Goal: Navigation & Orientation: Find specific page/section

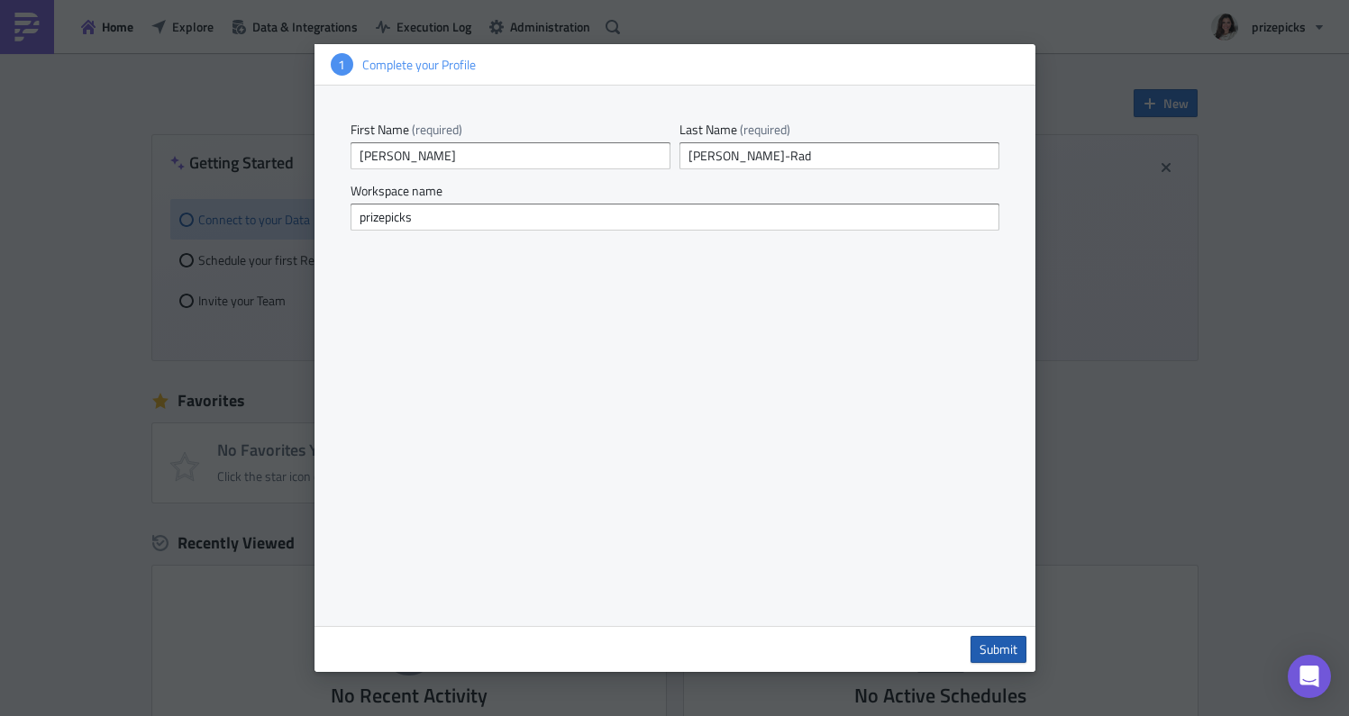
click at [999, 657] on span "Submit" at bounding box center [998, 649] width 38 height 16
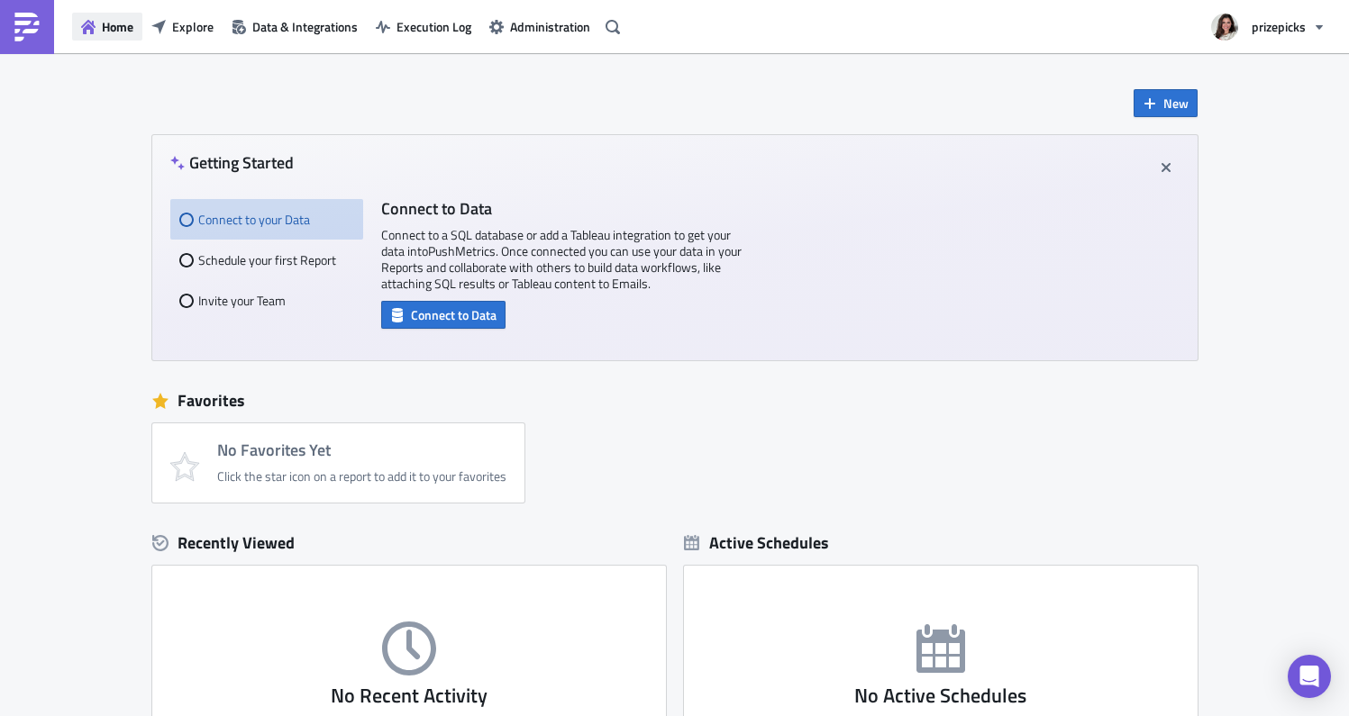
click at [94, 25] on icon "button" at bounding box center [88, 27] width 14 height 14
click at [351, 29] on span "Data & Integrations" at bounding box center [304, 26] width 105 height 19
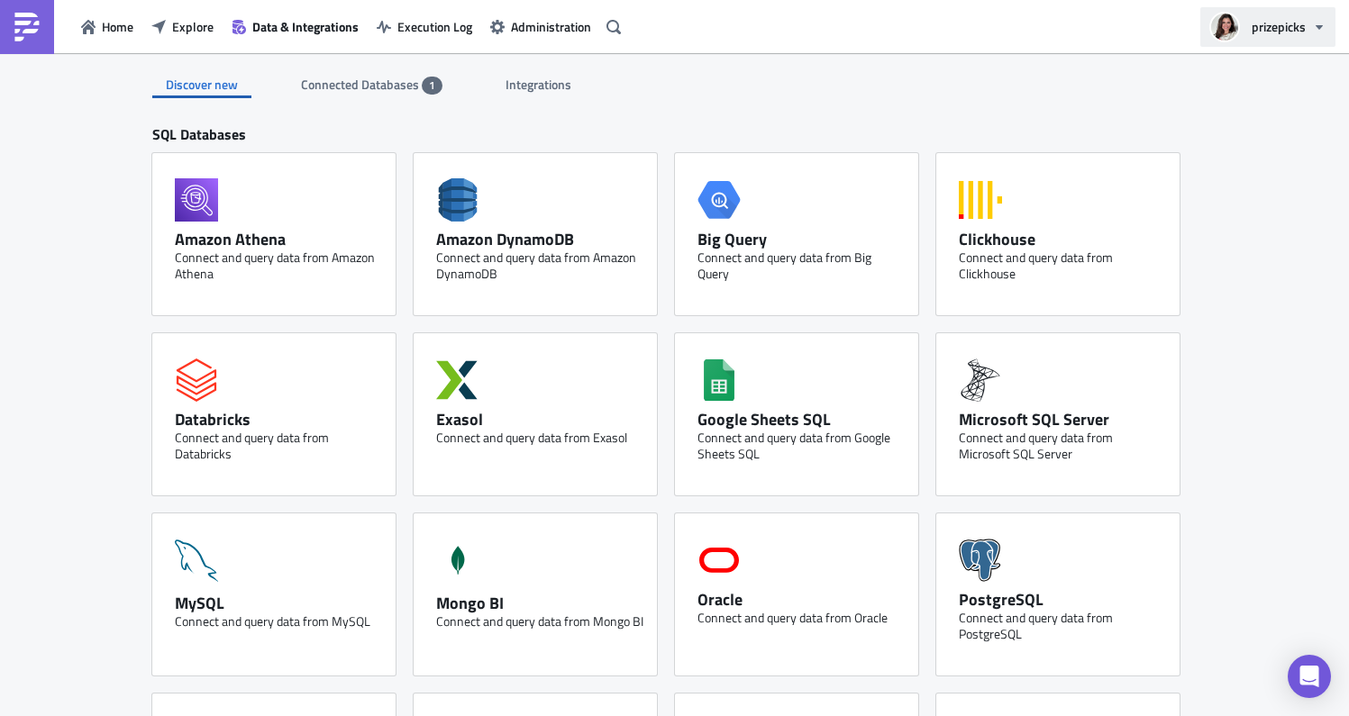
click at [1321, 26] on icon "button" at bounding box center [1319, 27] width 14 height 14
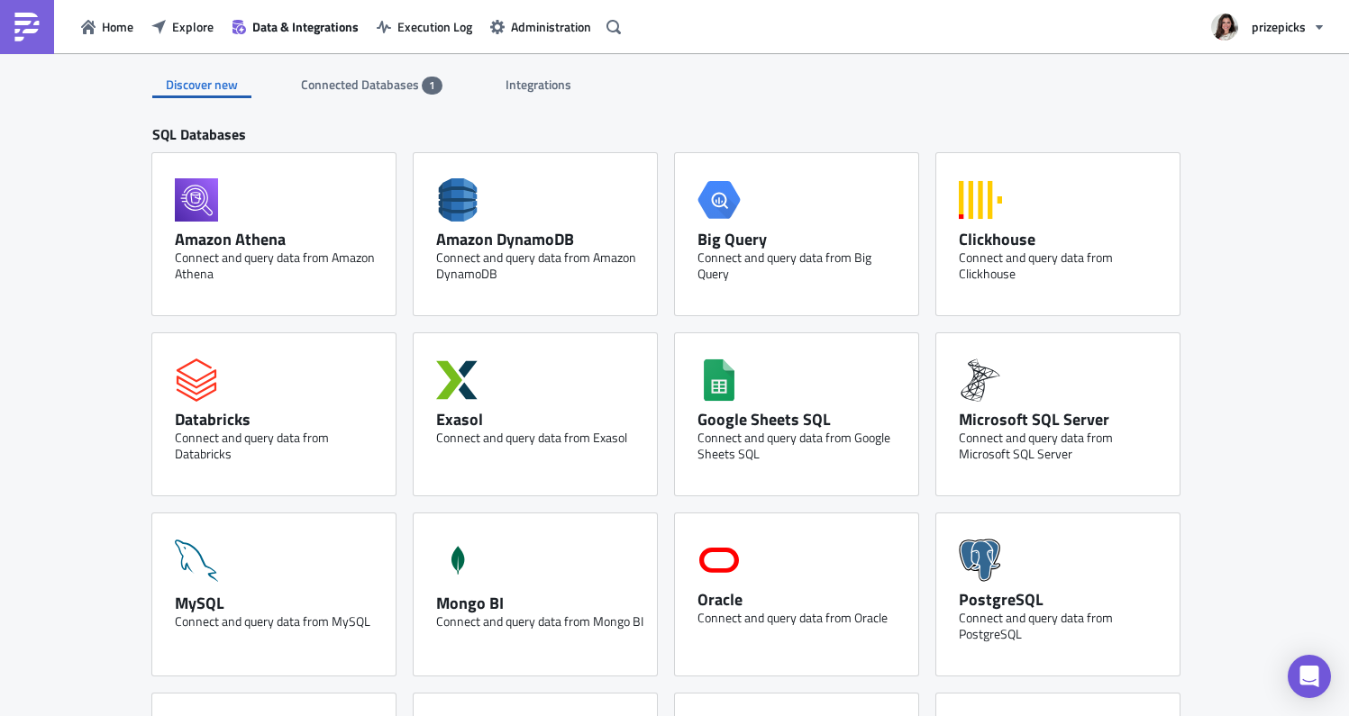
click at [372, 82] on span "Connected Databases" at bounding box center [361, 84] width 121 height 19
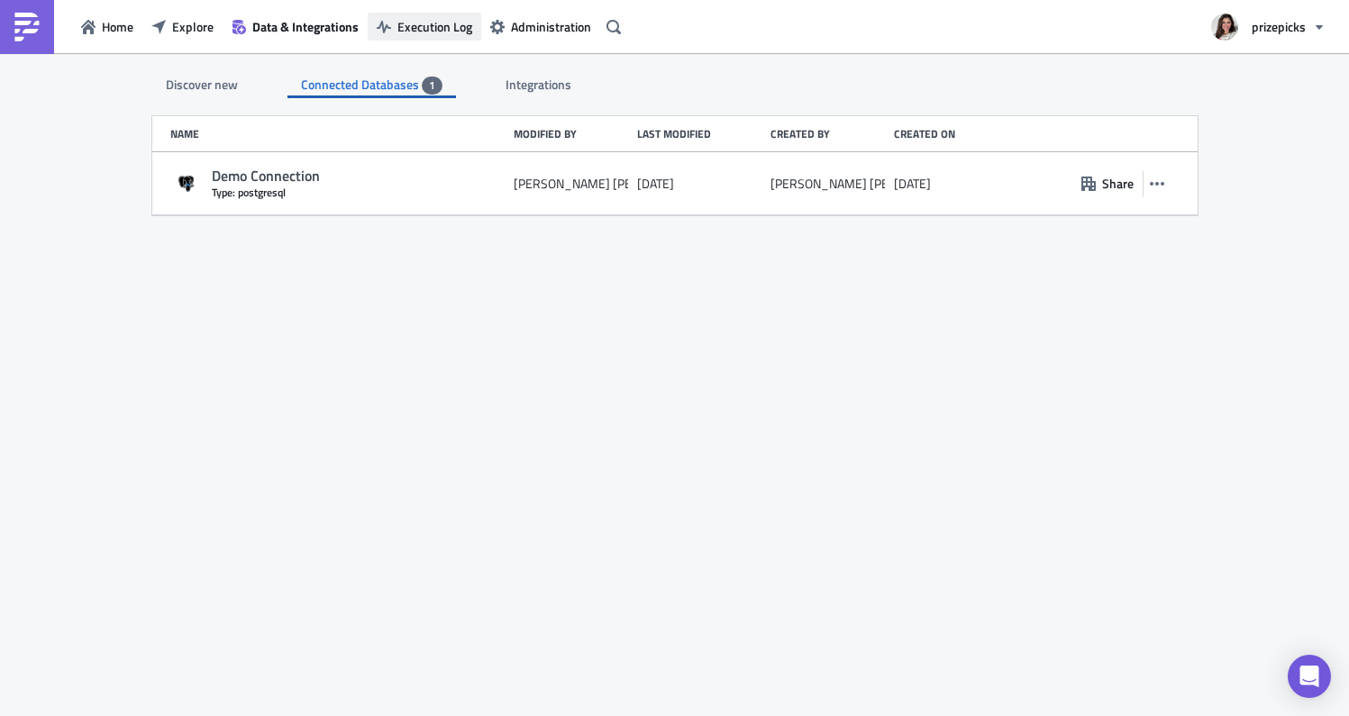
click at [411, 29] on span "Execution Log" at bounding box center [434, 26] width 75 height 19
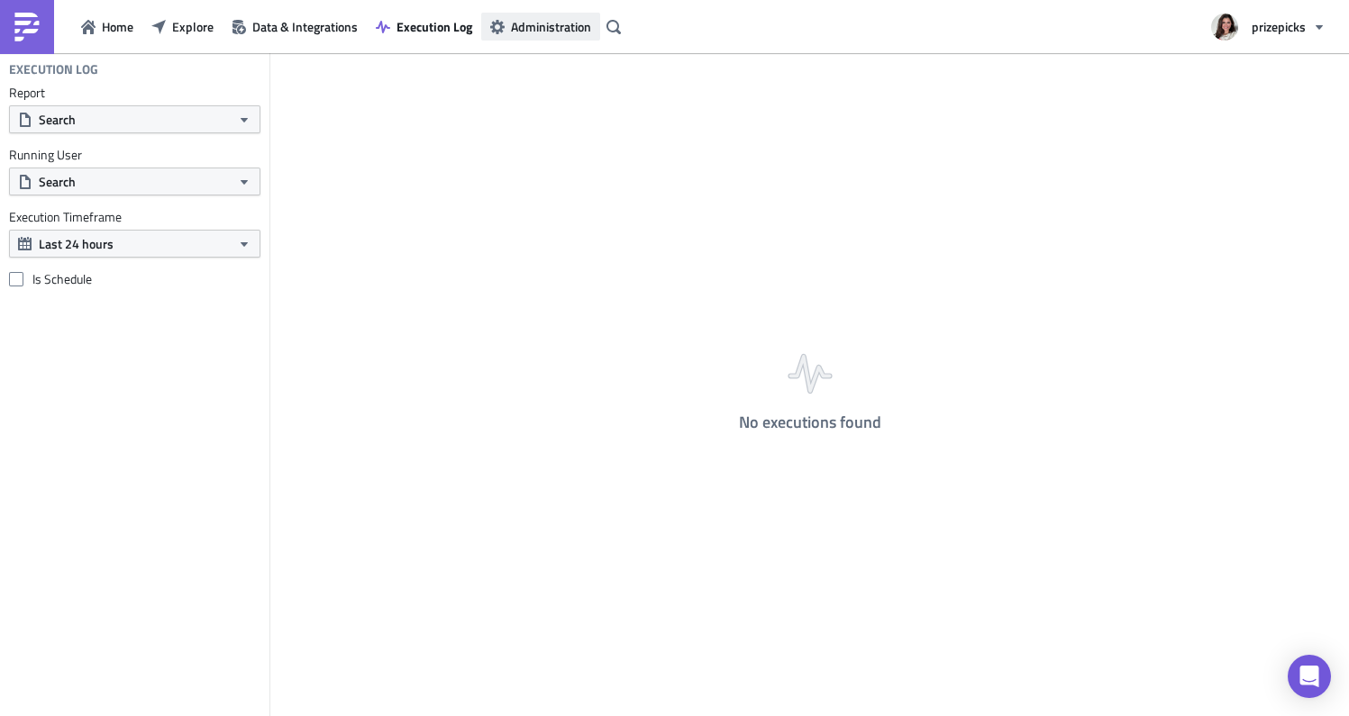
click at [536, 29] on span "Administration" at bounding box center [551, 26] width 80 height 19
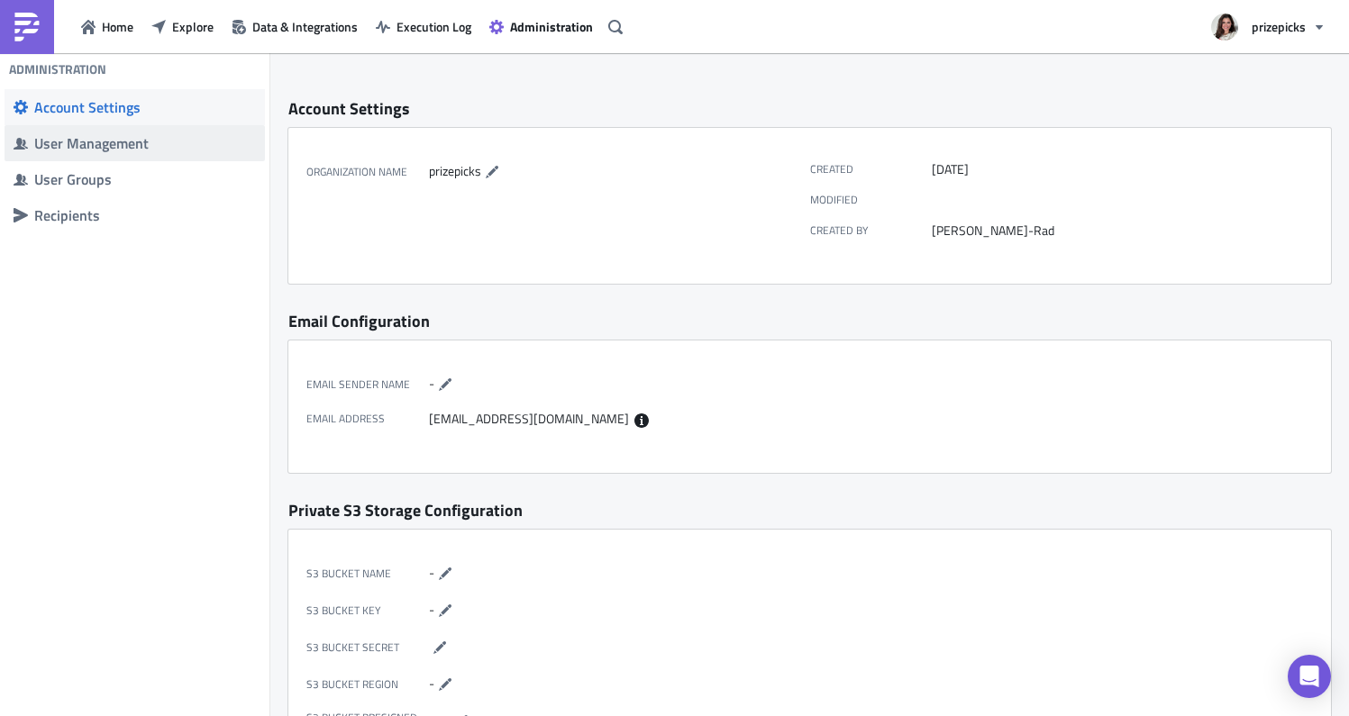
click at [95, 156] on span "User Management" at bounding box center [135, 143] width 260 height 36
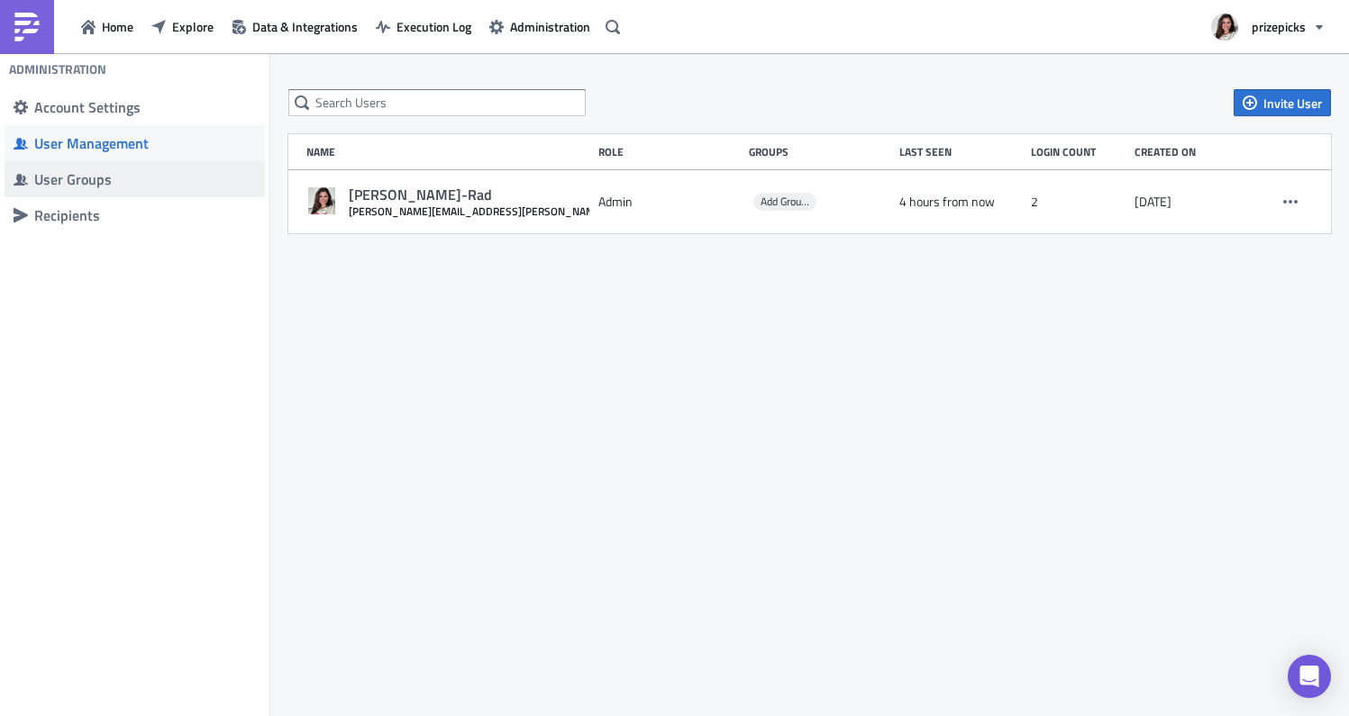
click at [96, 186] on div "User Groups" at bounding box center [145, 179] width 222 height 18
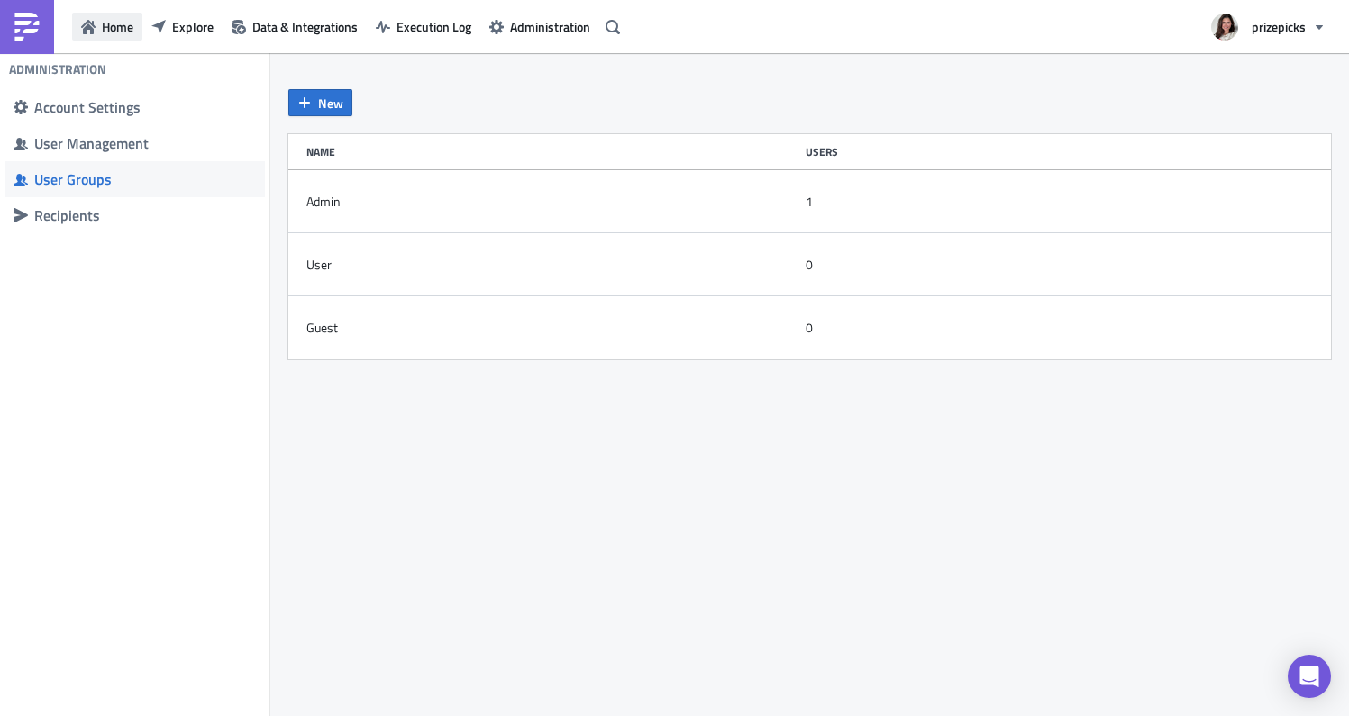
click at [101, 26] on button "Home" at bounding box center [107, 27] width 70 height 28
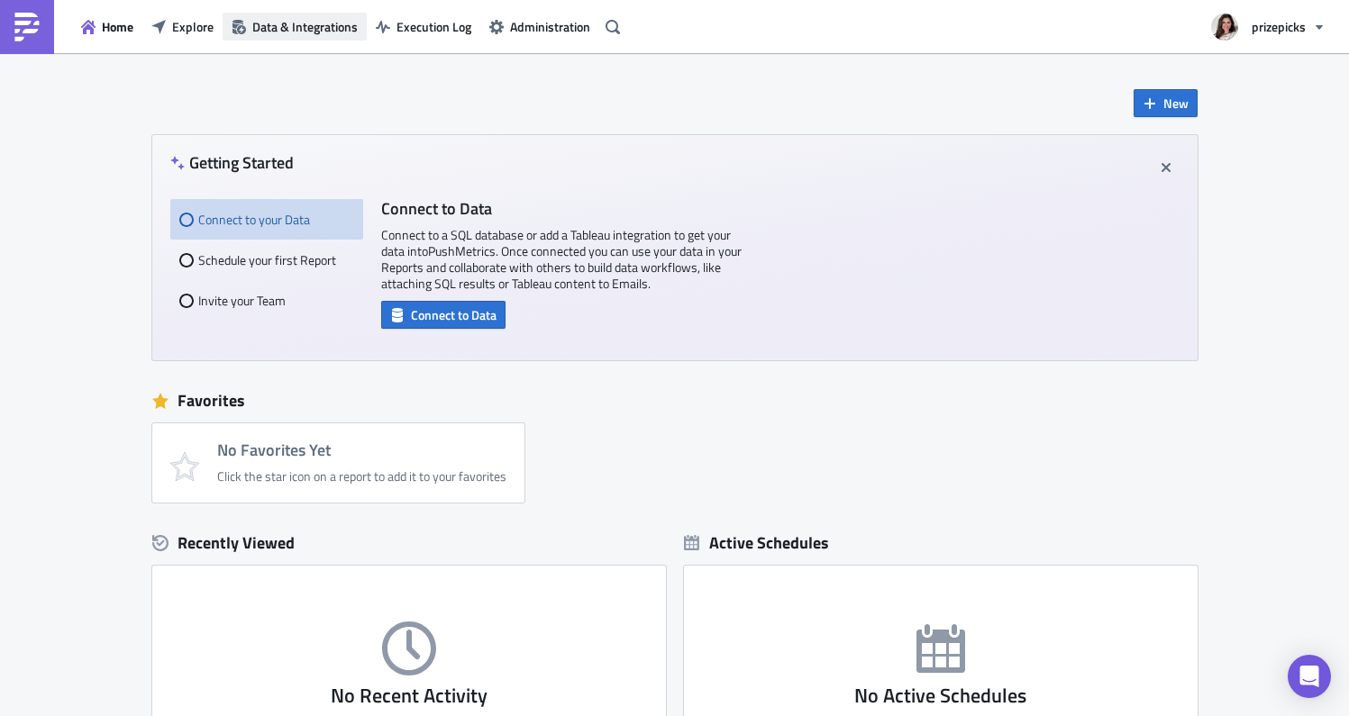
click at [287, 30] on span "Data & Integrations" at bounding box center [304, 26] width 105 height 19
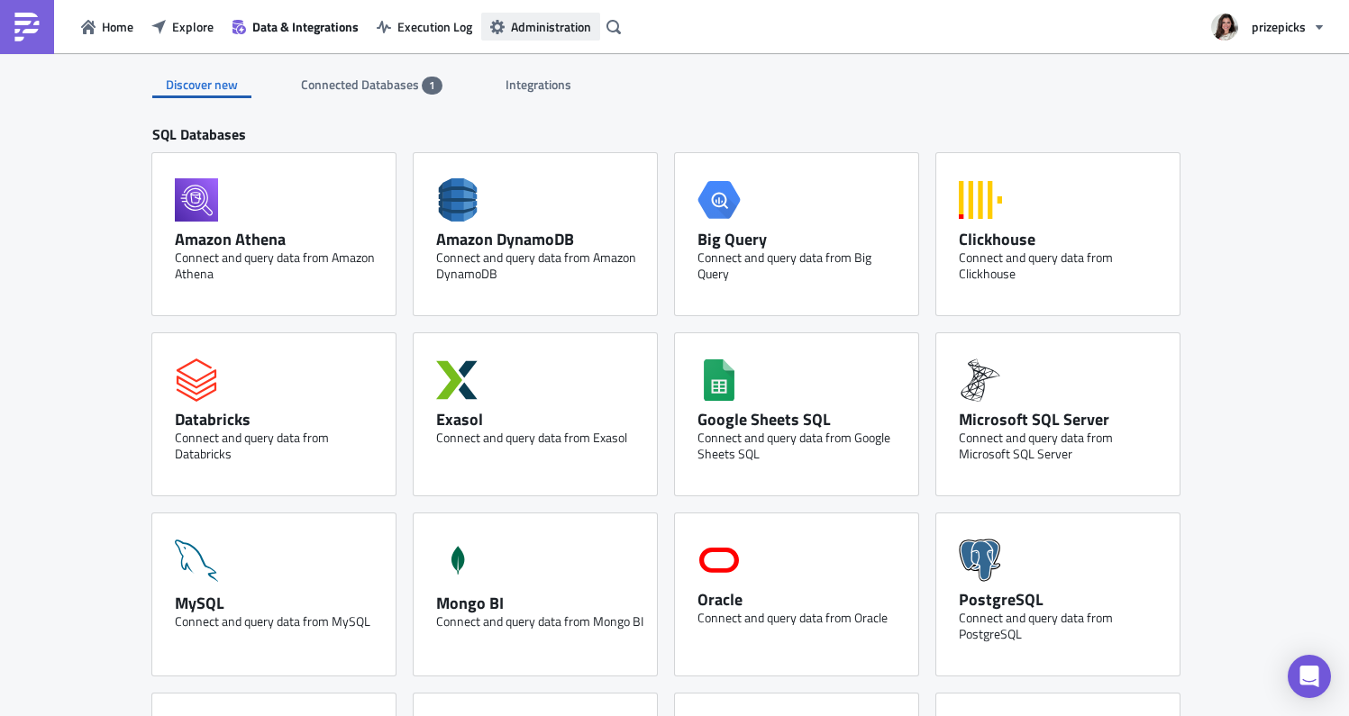
click at [555, 23] on span "Administration" at bounding box center [551, 26] width 80 height 19
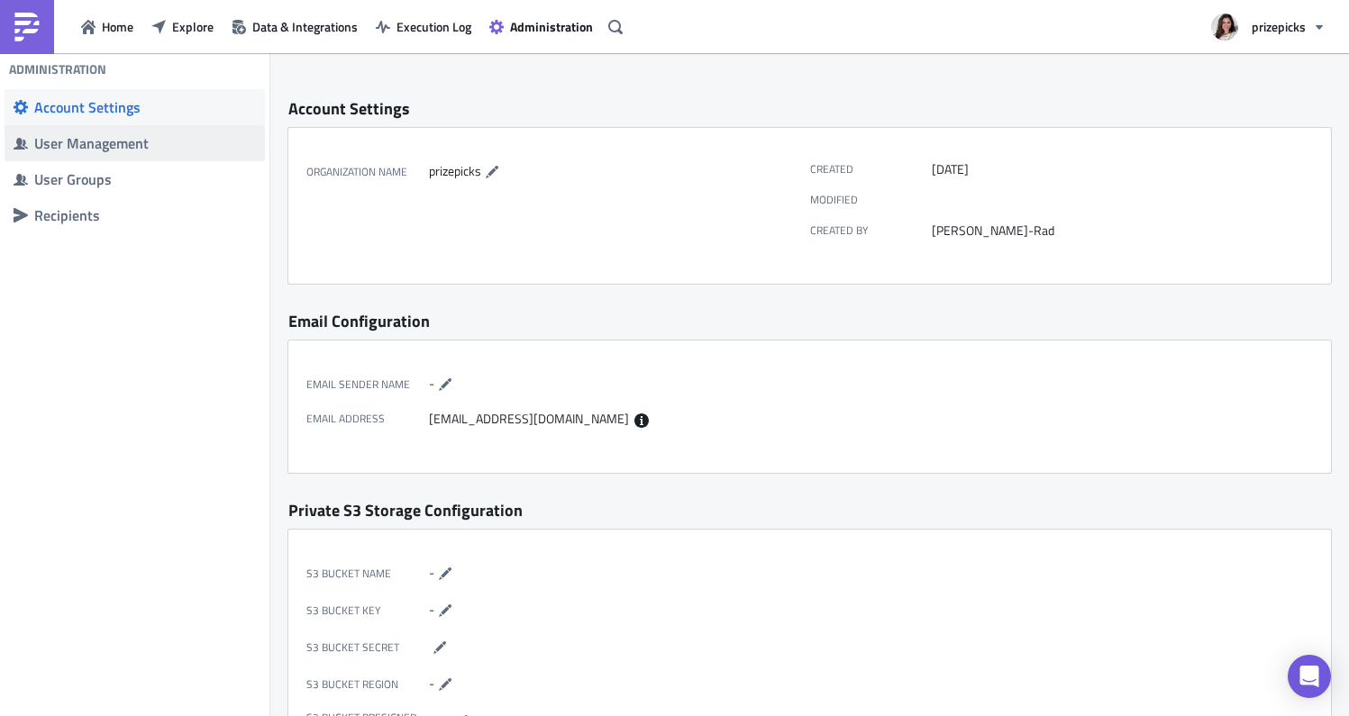
click at [119, 150] on div "User Management" at bounding box center [145, 143] width 222 height 18
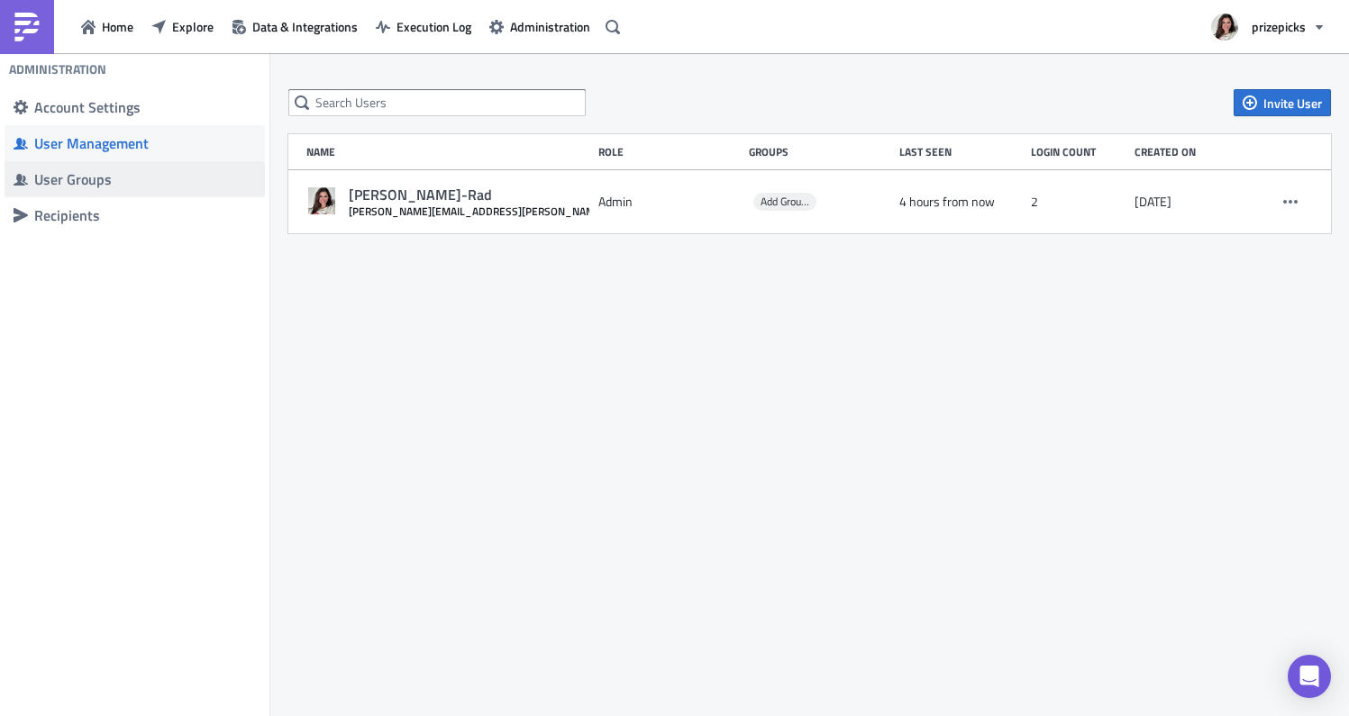
click at [103, 196] on span "User Groups" at bounding box center [135, 179] width 260 height 36
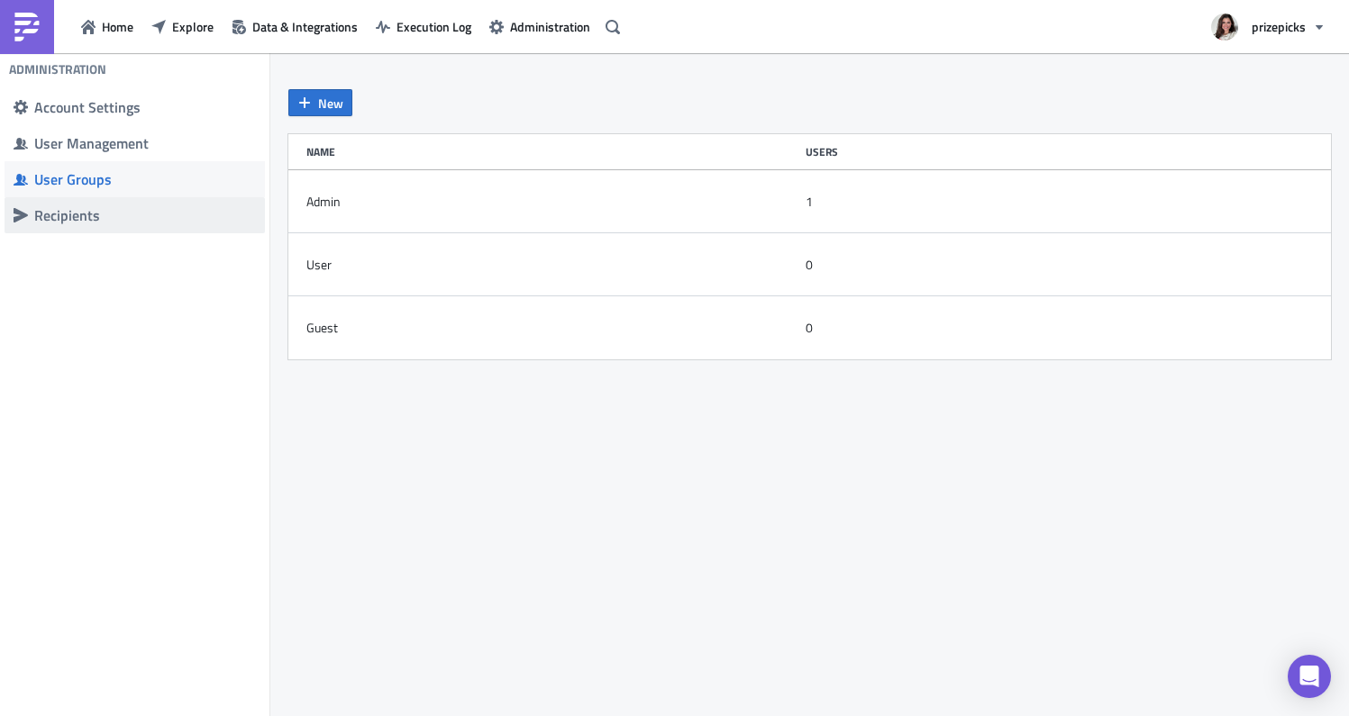
click at [94, 227] on span "Recipients" at bounding box center [135, 215] width 260 height 36
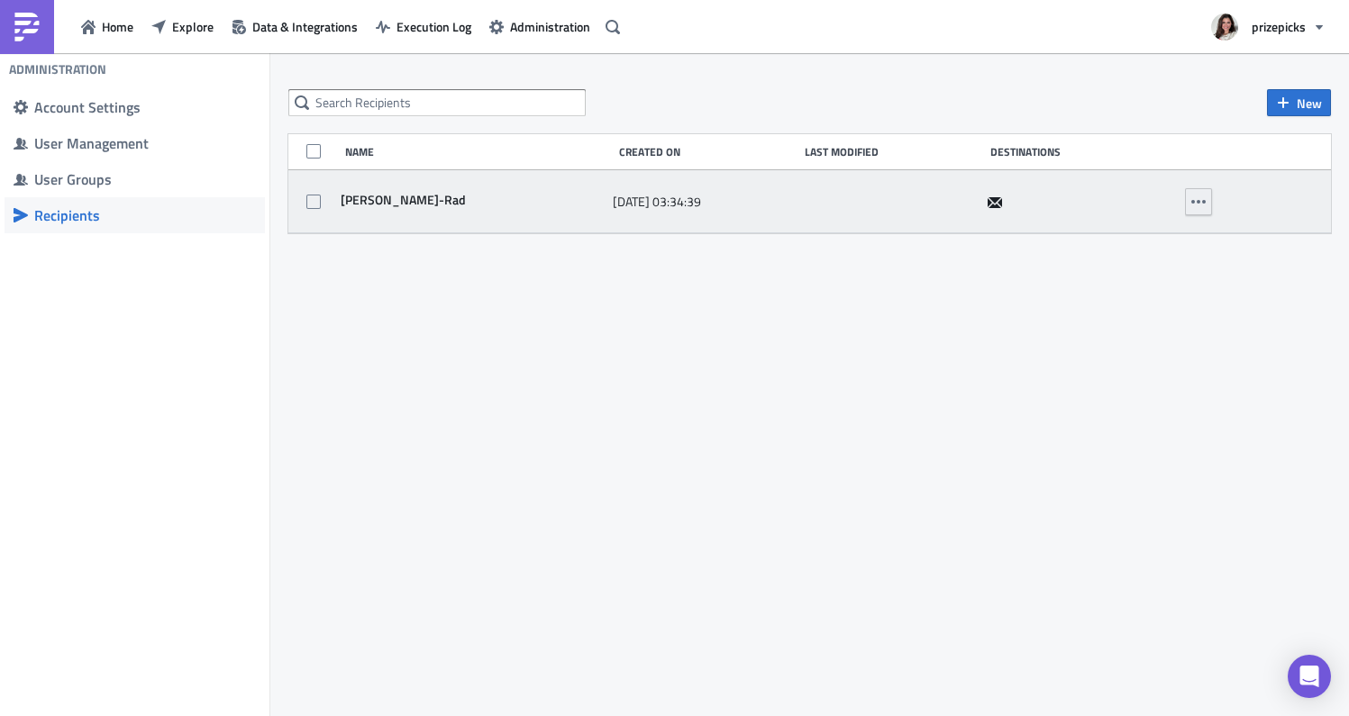
click at [1193, 204] on icon "button" at bounding box center [1198, 202] width 14 height 14
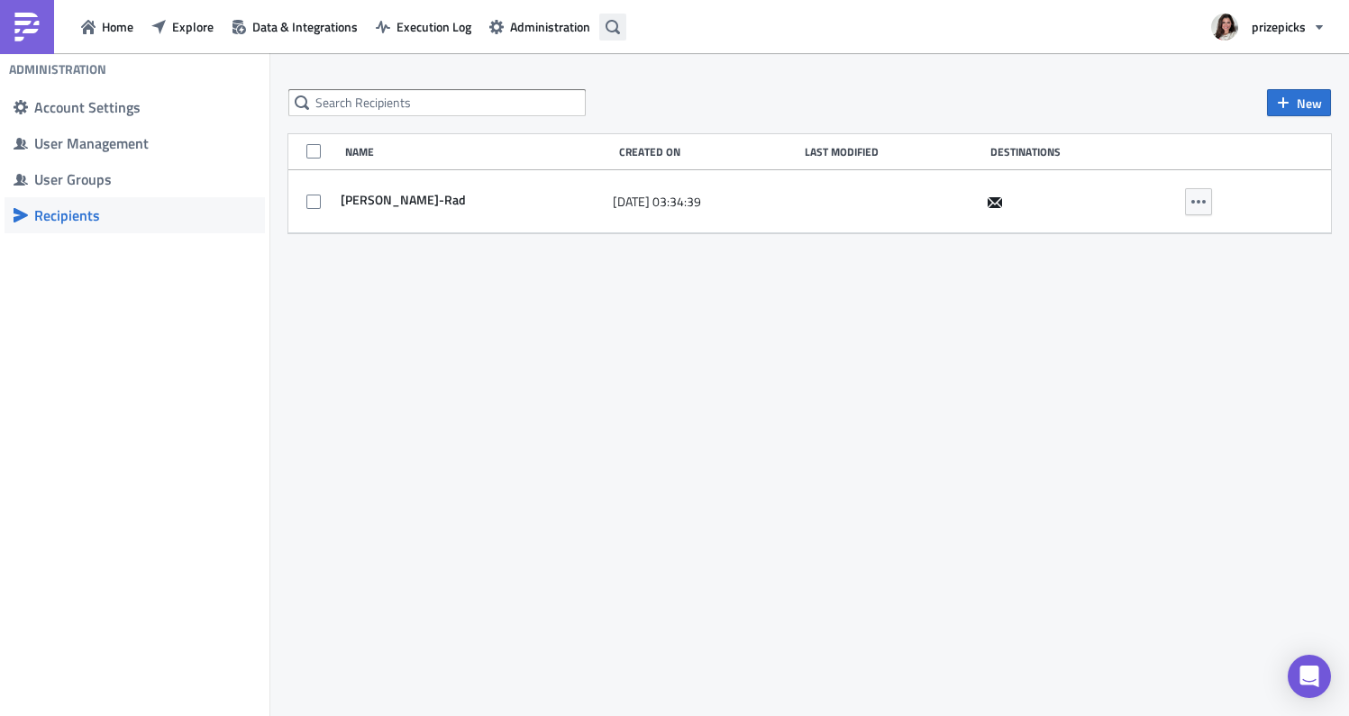
click at [616, 22] on icon "button" at bounding box center [612, 27] width 14 height 14
click at [616, 22] on body "Home Explore Data & Integrations Execution Log Administration prizepicks Admini…" at bounding box center [674, 359] width 1349 height 719
click at [16, 19] on img at bounding box center [27, 27] width 29 height 29
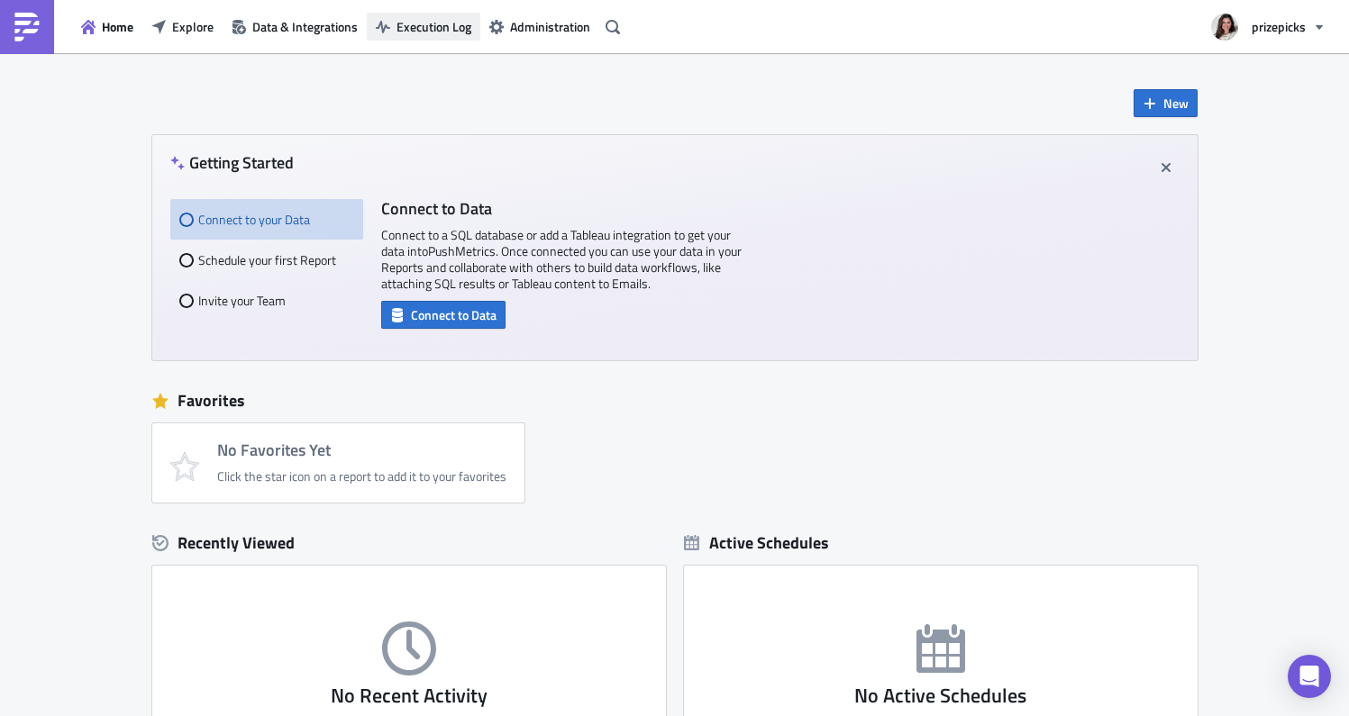
click at [417, 32] on span "Execution Log" at bounding box center [433, 26] width 75 height 19
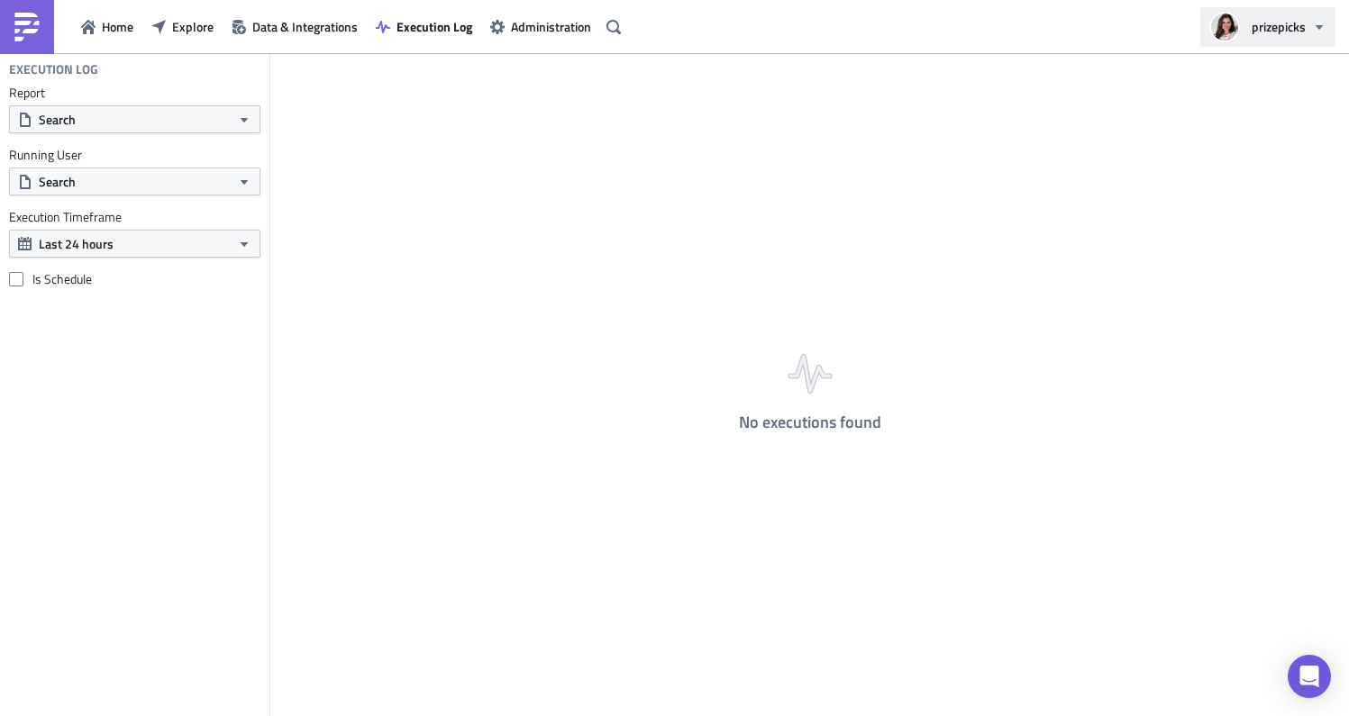
click at [1321, 17] on button "prizepicks" at bounding box center [1267, 27] width 135 height 40
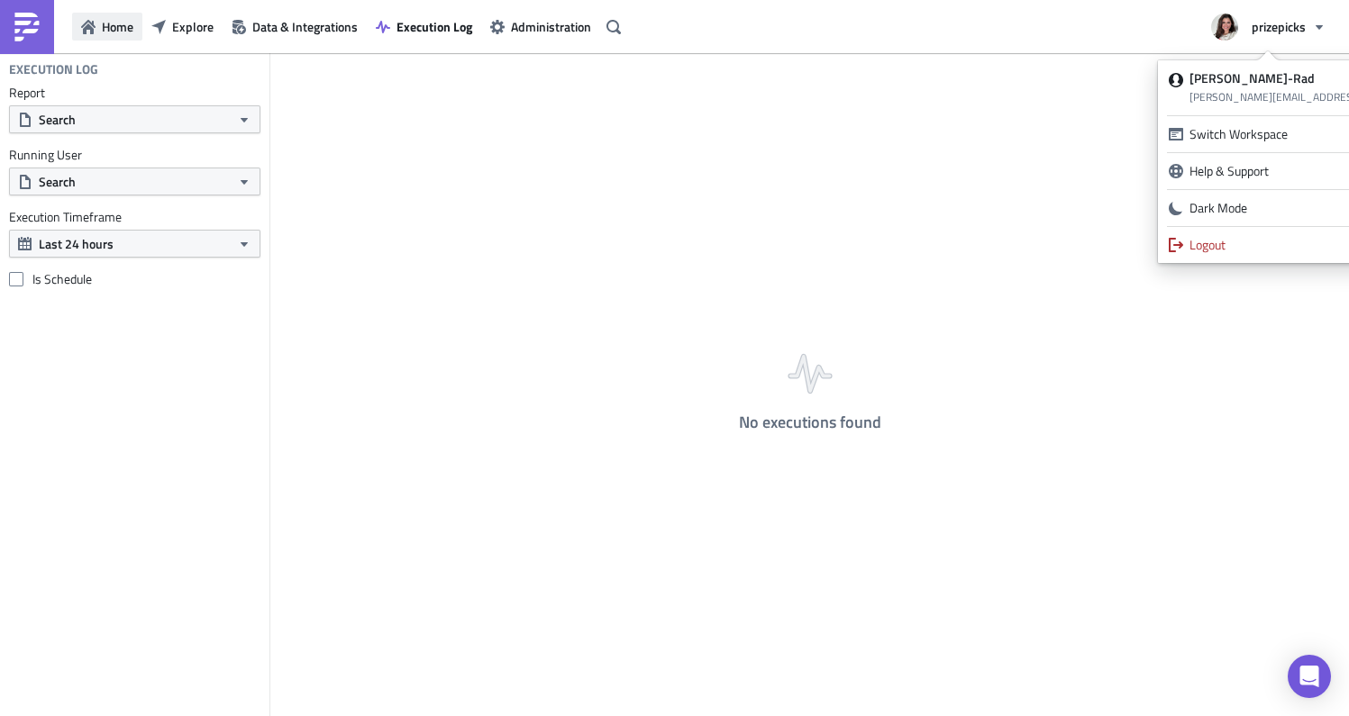
click at [124, 23] on span "Home" at bounding box center [118, 26] width 32 height 19
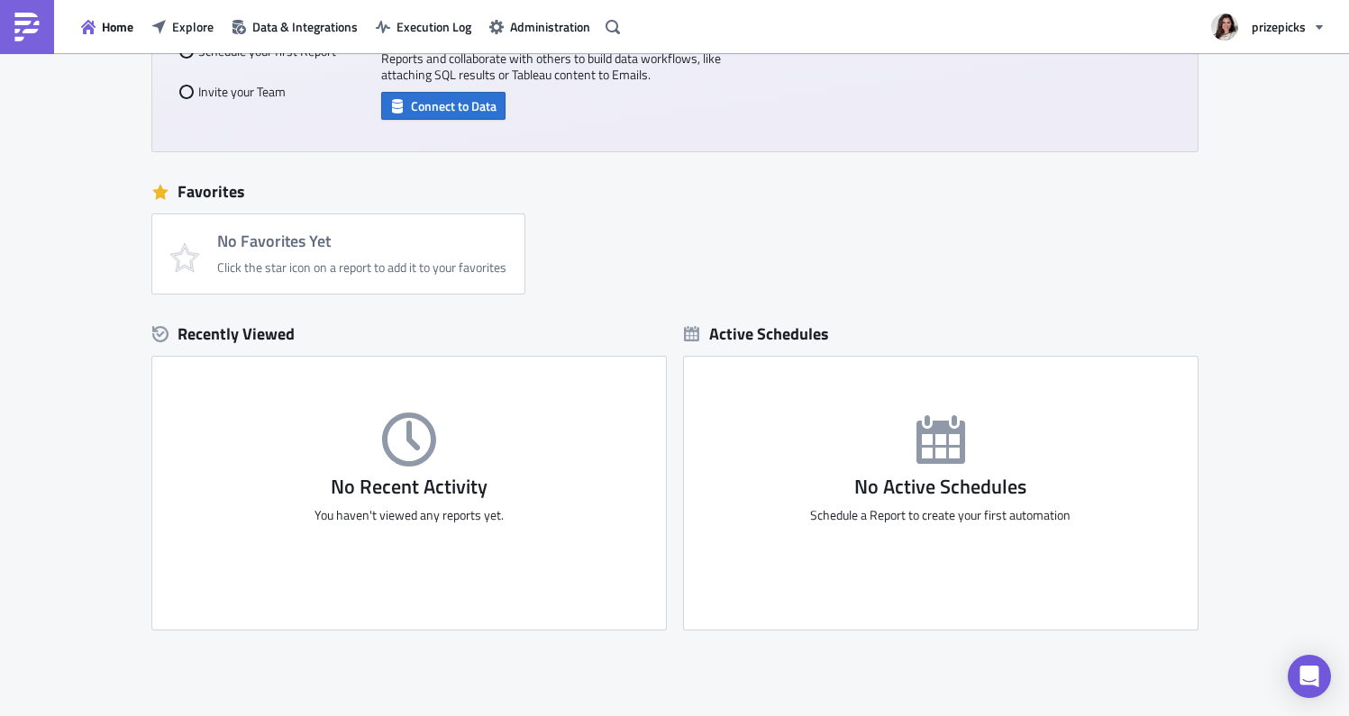
scroll to position [300, 0]
